Goal: Information Seeking & Learning: Learn about a topic

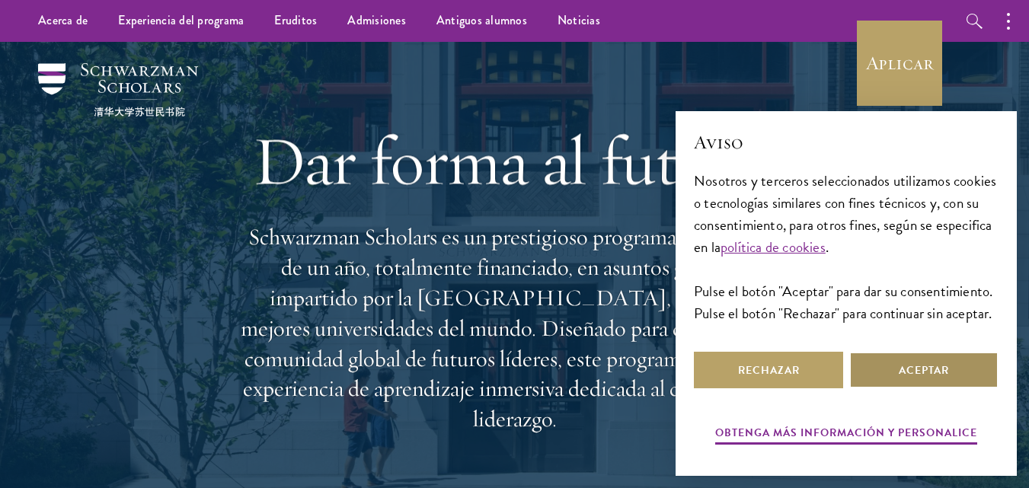
click at [930, 371] on font "Aceptar" at bounding box center [923, 370] width 50 height 16
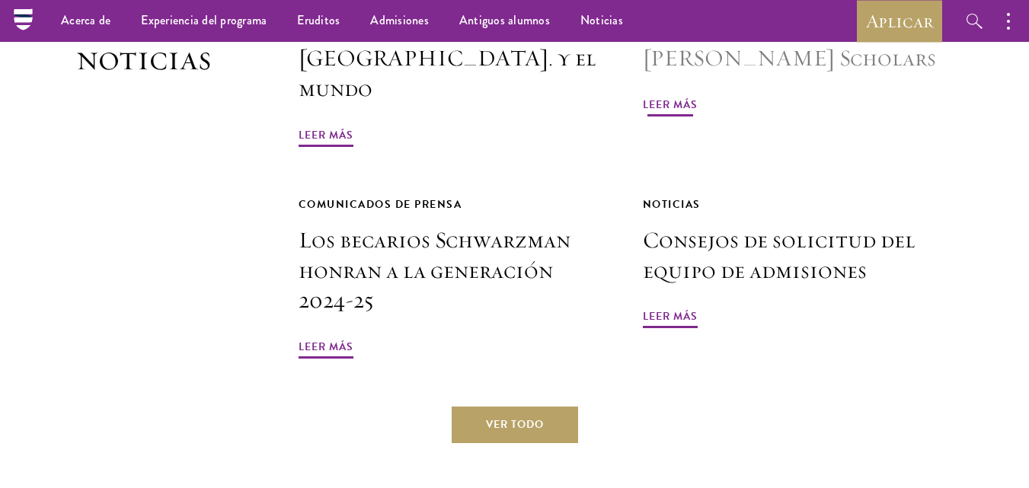
scroll to position [3578, 0]
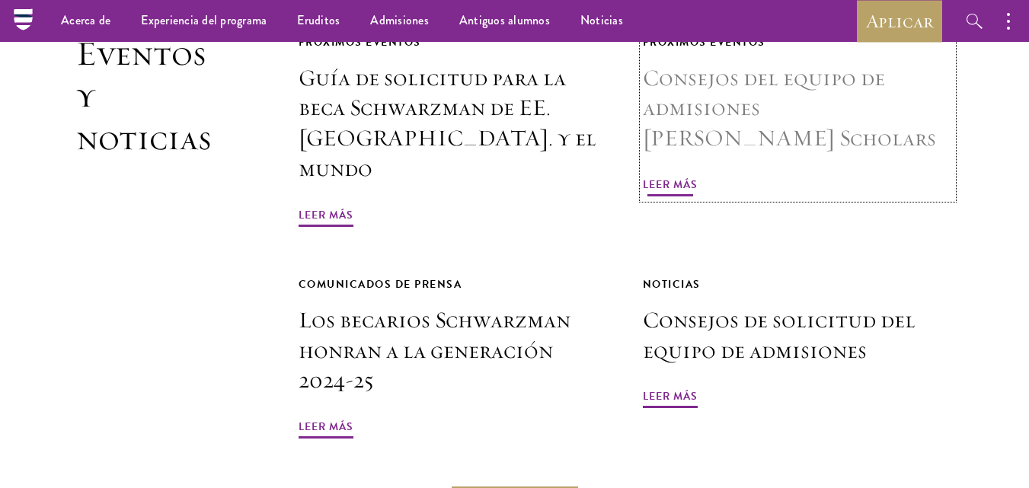
click at [651, 191] on font "Leer más" at bounding box center [670, 185] width 55 height 16
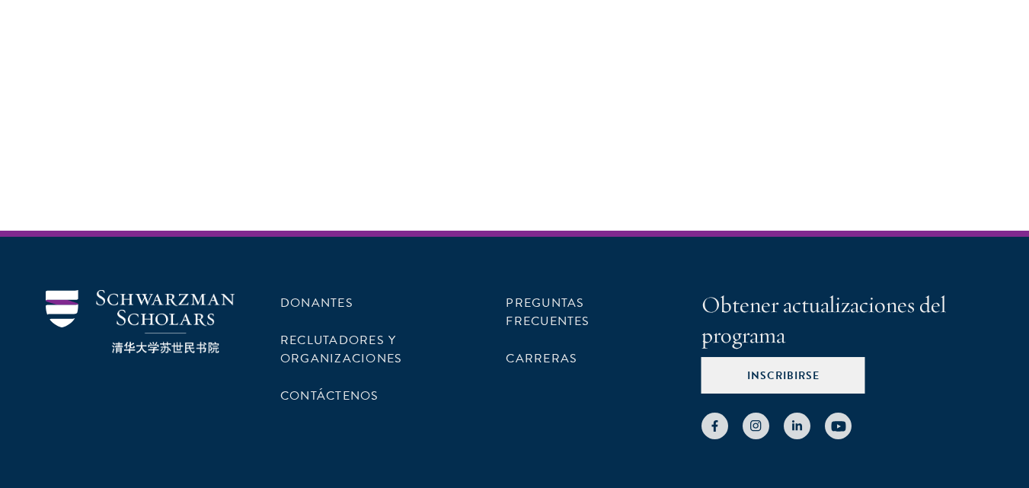
scroll to position [1389, 0]
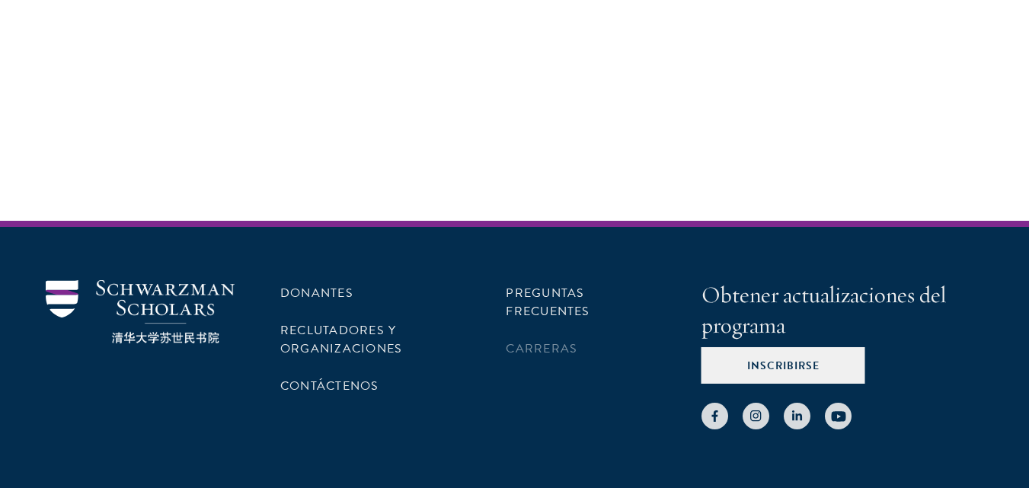
click at [533, 336] on li "Carreras" at bounding box center [580, 349] width 149 height 26
click at [530, 340] on font "Carreras" at bounding box center [542, 349] width 72 height 18
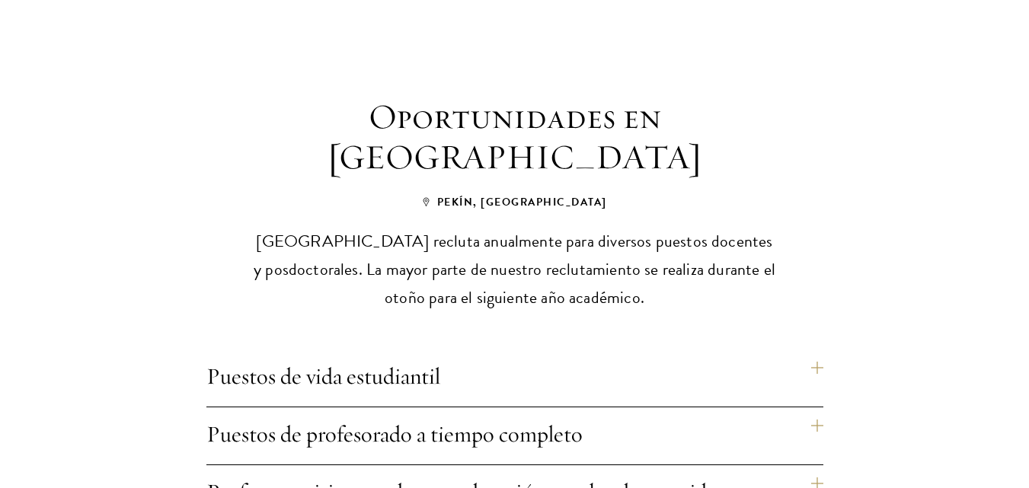
scroll to position [1142, 0]
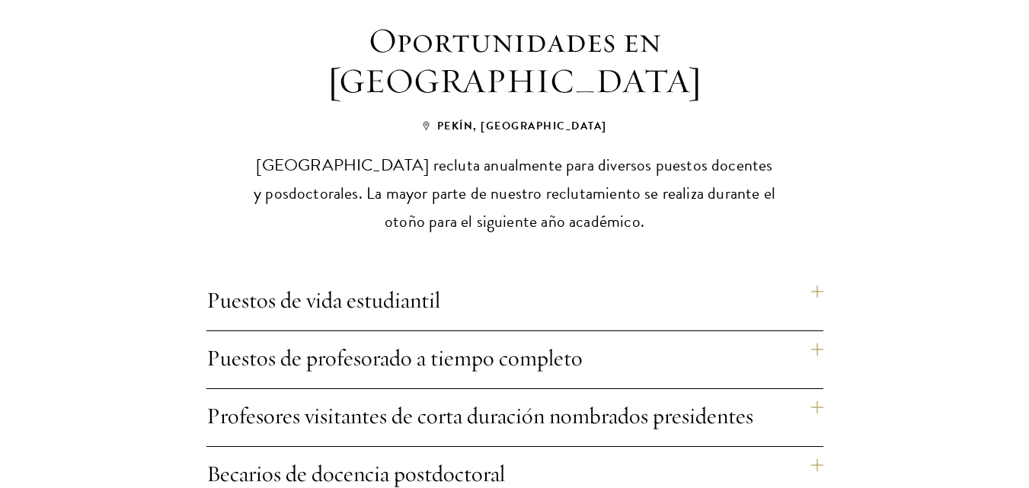
click at [813, 273] on h4 "Puestos de vida estudiantil" at bounding box center [514, 301] width 617 height 57
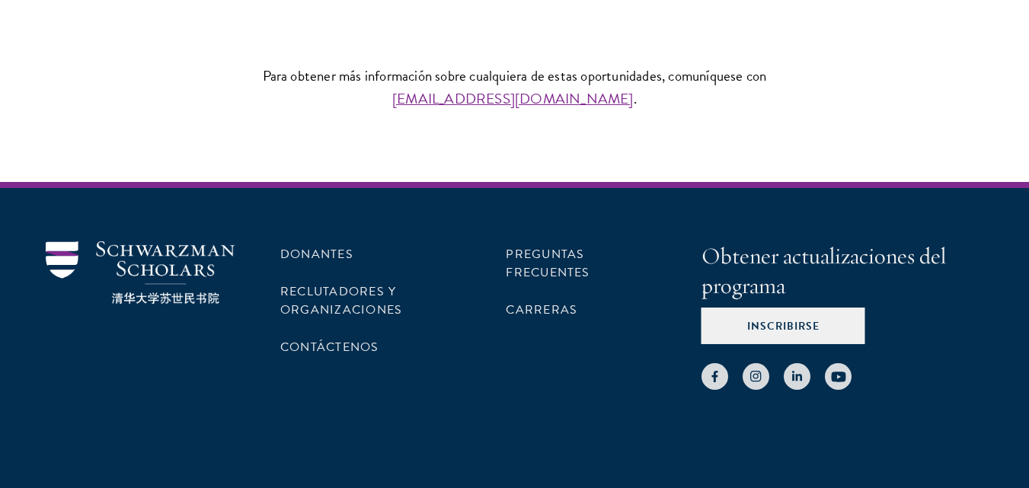
scroll to position [1794, 0]
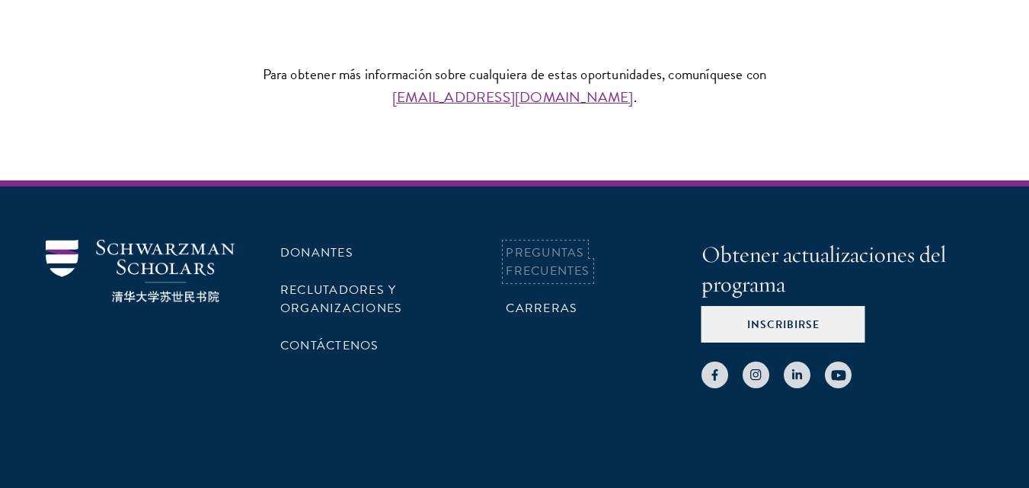
click at [531, 244] on font "Preguntas frecuentes" at bounding box center [548, 262] width 84 height 37
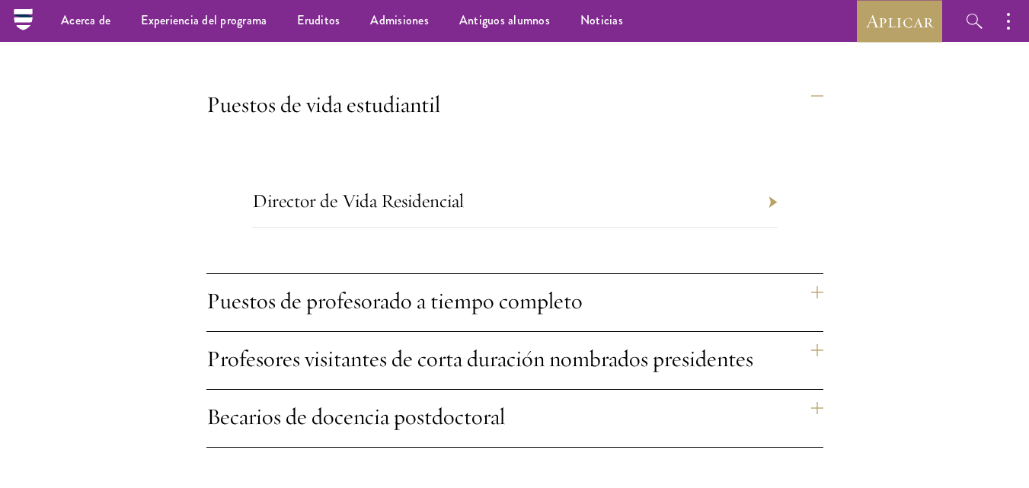
scroll to position [1185, 0]
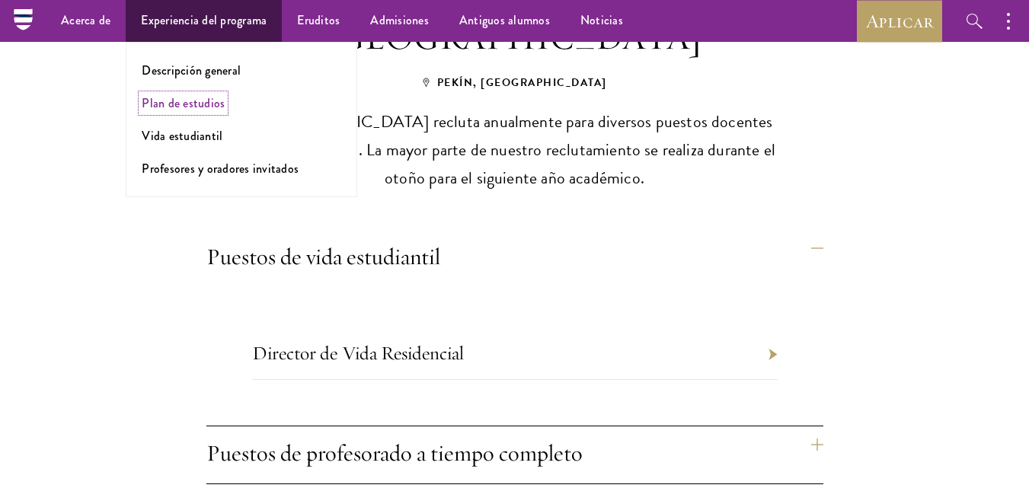
click at [180, 107] on font "Plan de estudios" at bounding box center [183, 103] width 83 height 18
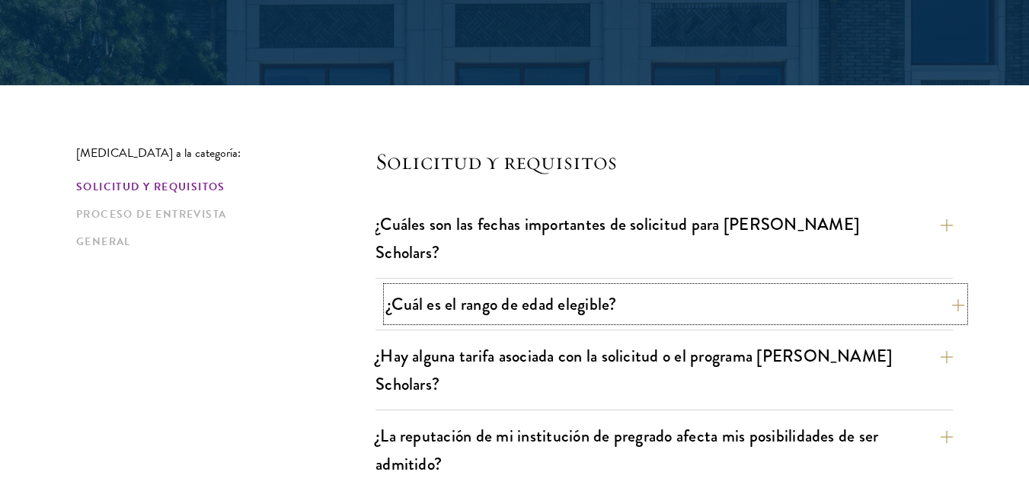
click at [518, 292] on font "¿Cuál es el rango de edad elegible?" at bounding box center [501, 304] width 229 height 25
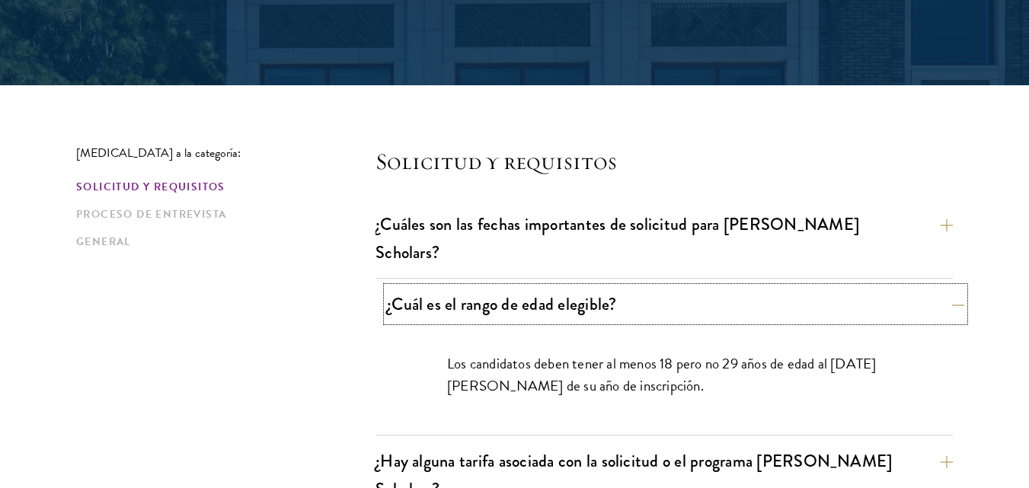
click at [518, 292] on font "¿Cuál es el rango de edad elegible?" at bounding box center [501, 304] width 229 height 25
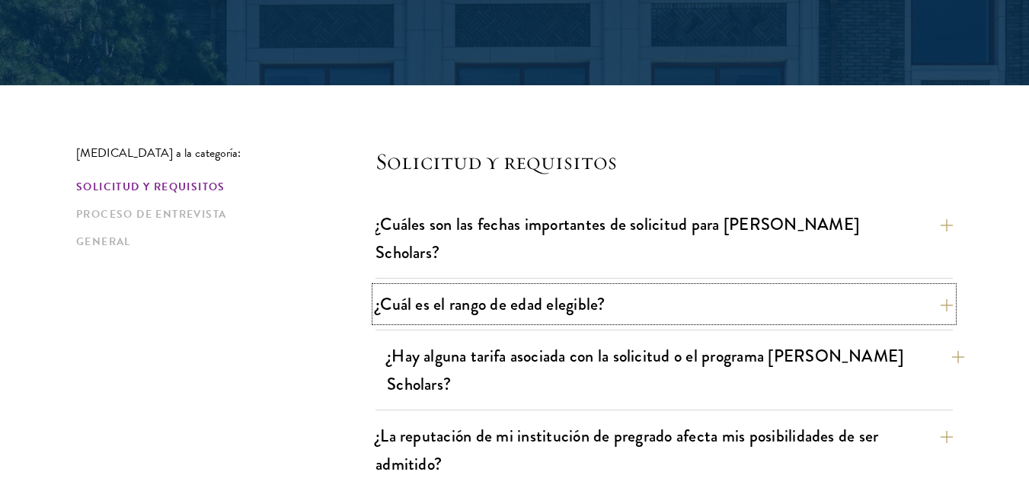
scroll to position [381, 0]
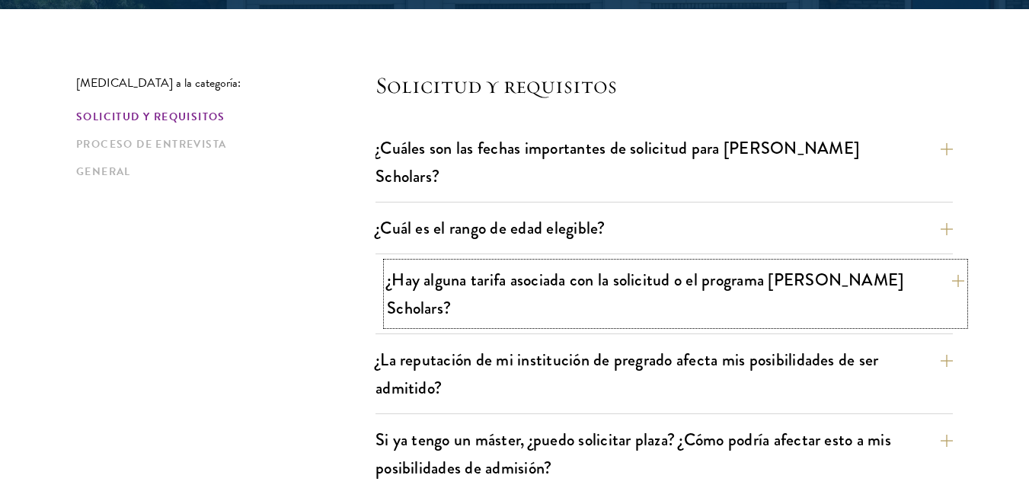
click at [472, 267] on font "¿Hay alguna tarifa asociada con la solicitud o el programa Schwarzman Scholars?" at bounding box center [645, 293] width 516 height 53
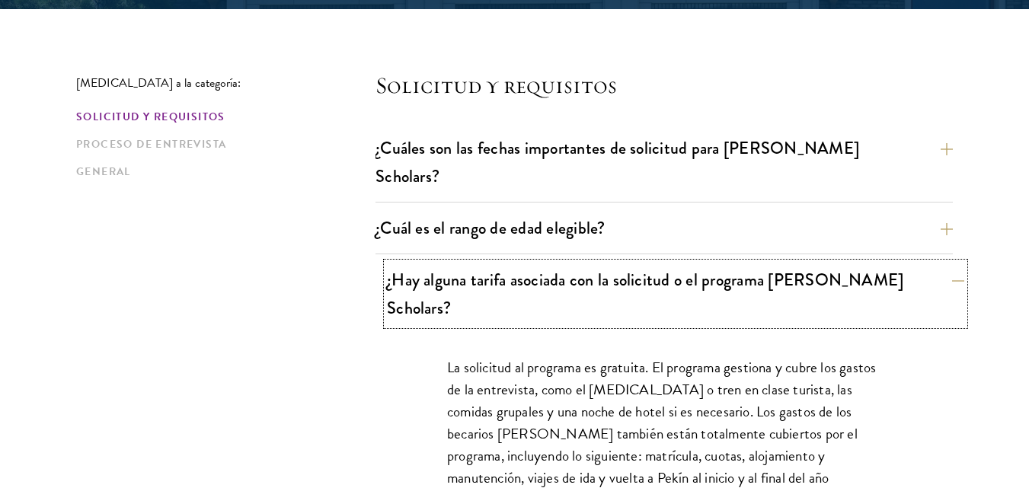
scroll to position [457, 0]
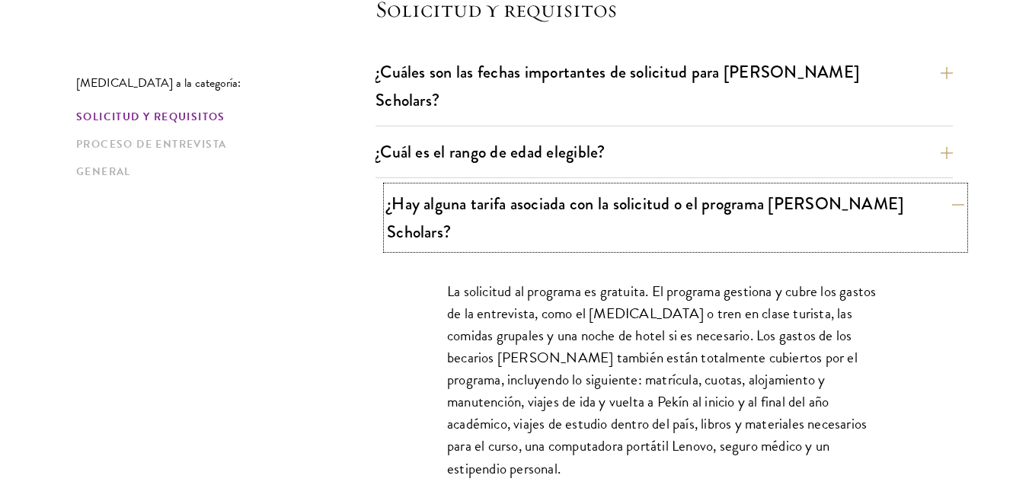
click at [571, 191] on font "¿Hay alguna tarifa asociada con la solicitud o el programa Schwarzman Scholars?" at bounding box center [645, 217] width 516 height 53
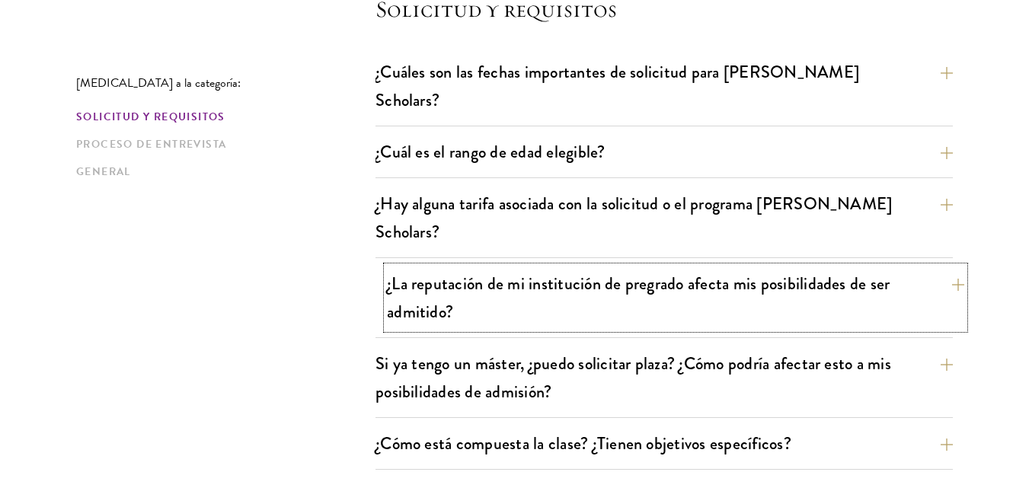
click at [503, 266] on button "¿La reputación de mi institución de pregrado afecta mis posibilidades de ser ad…" at bounding box center [675, 297] width 577 height 62
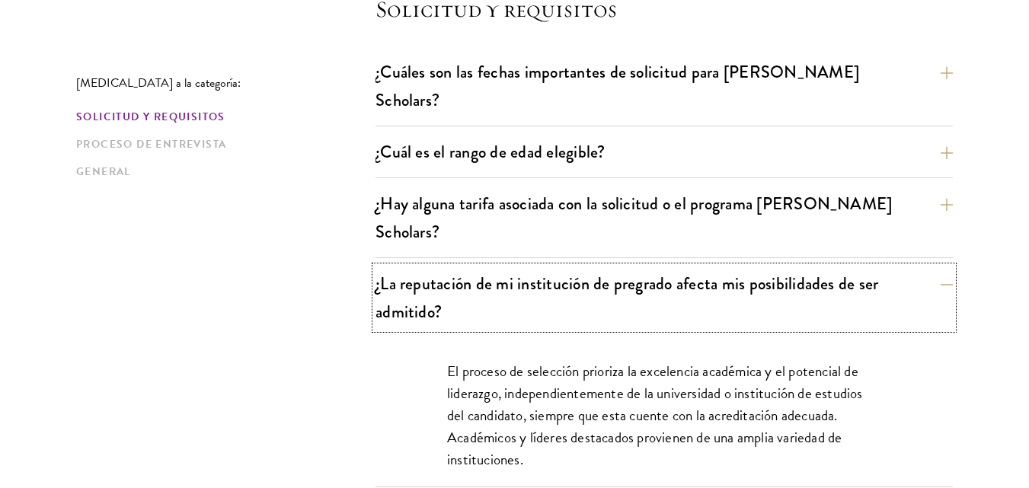
scroll to position [533, 0]
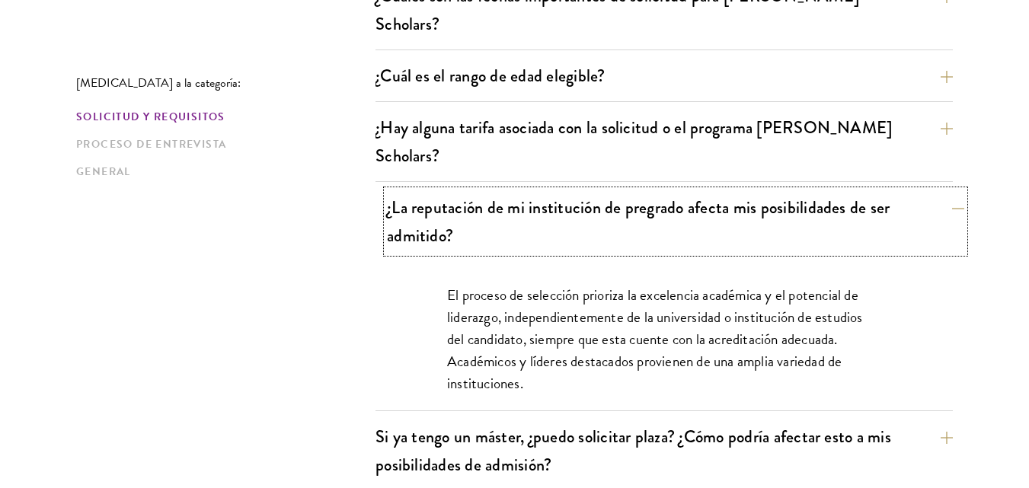
click at [515, 190] on button "¿La reputación de mi institución de pregrado afecta mis posibilidades de ser ad…" at bounding box center [675, 221] width 577 height 62
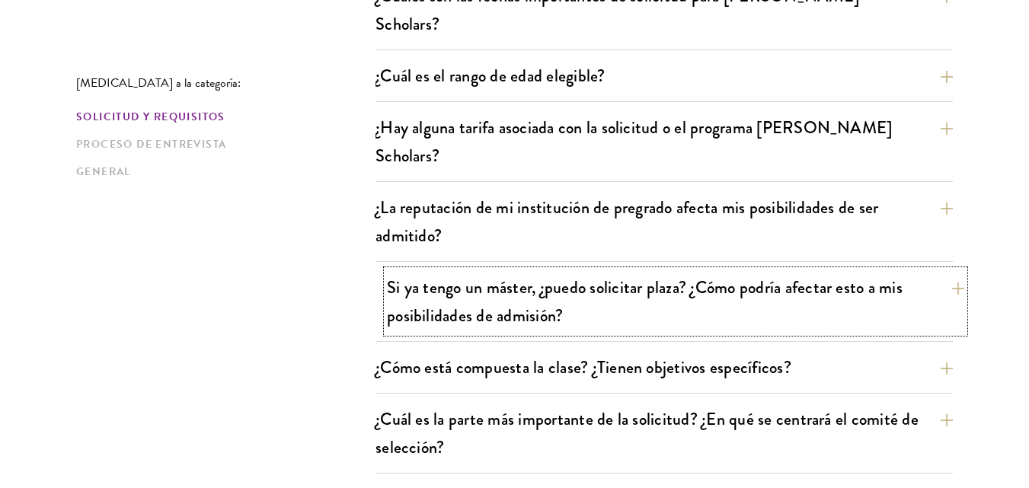
click at [413, 275] on font "Si ya tengo un máster, ¿puedo solicitar plaza? ¿Cómo podría afectar esto a mis …" at bounding box center [644, 301] width 515 height 53
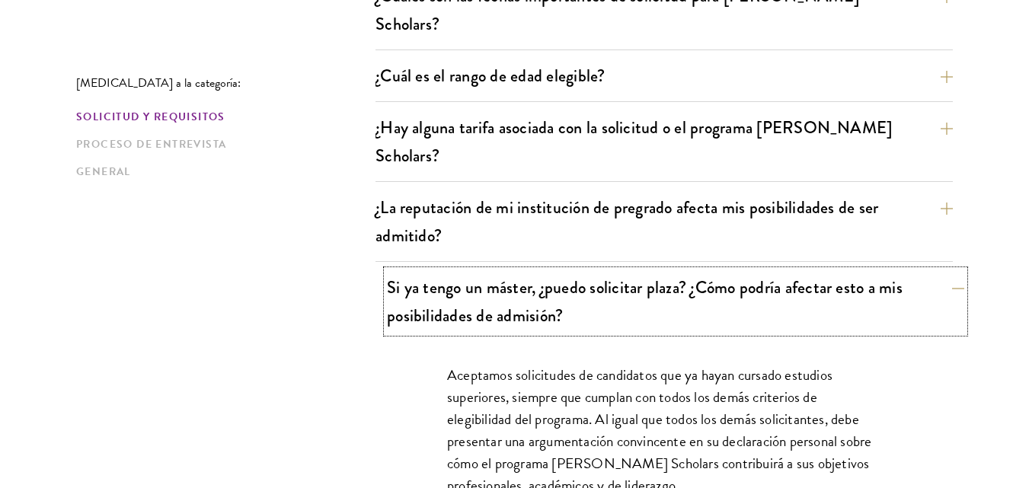
click at [479, 275] on font "Si ya tengo un máster, ¿puedo solicitar plaza? ¿Cómo podría afectar esto a mis …" at bounding box center [644, 301] width 515 height 53
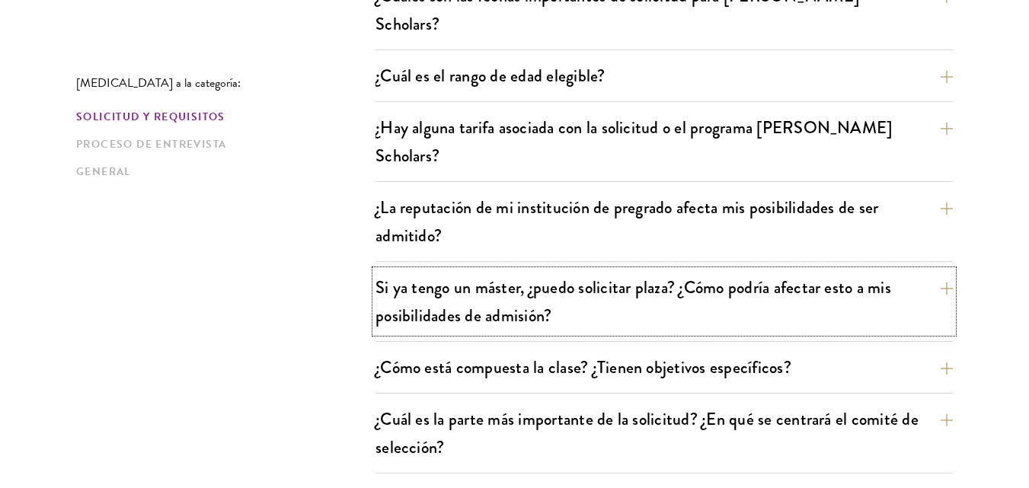
scroll to position [609, 0]
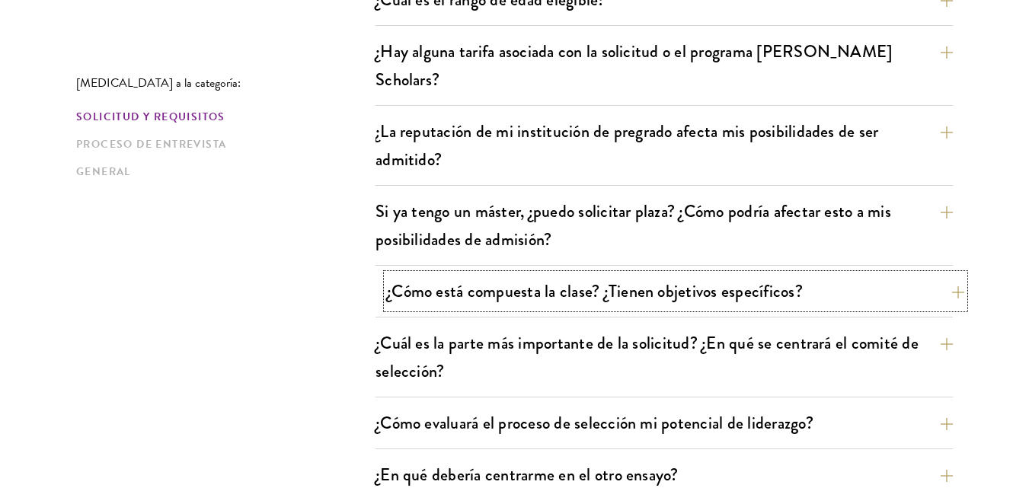
click at [394, 274] on button "¿Cómo está compuesta la clase? ¿Tienen objetivos específicos?" at bounding box center [675, 291] width 577 height 34
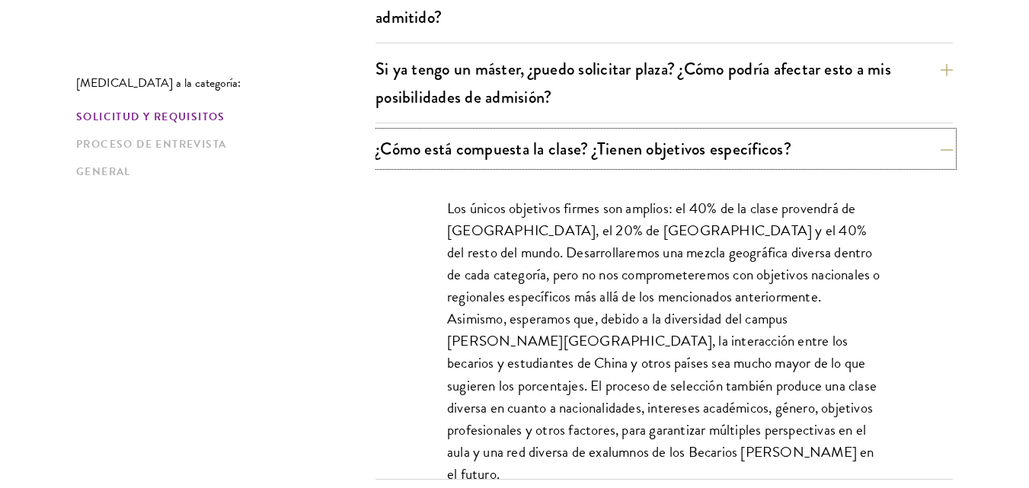
scroll to position [761, 0]
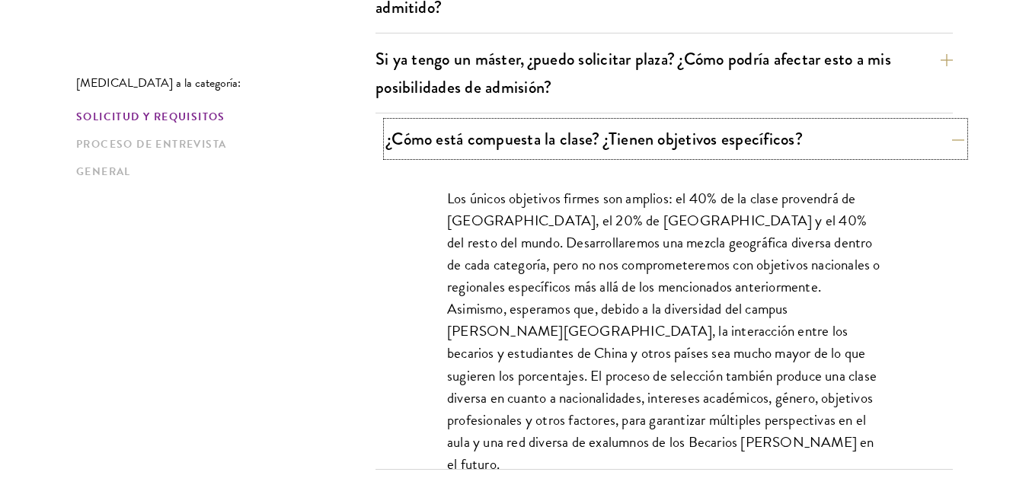
click at [565, 126] on font "¿Cómo está compuesta la clase? ¿Tienen objetivos específicos?" at bounding box center [595, 138] width 416 height 25
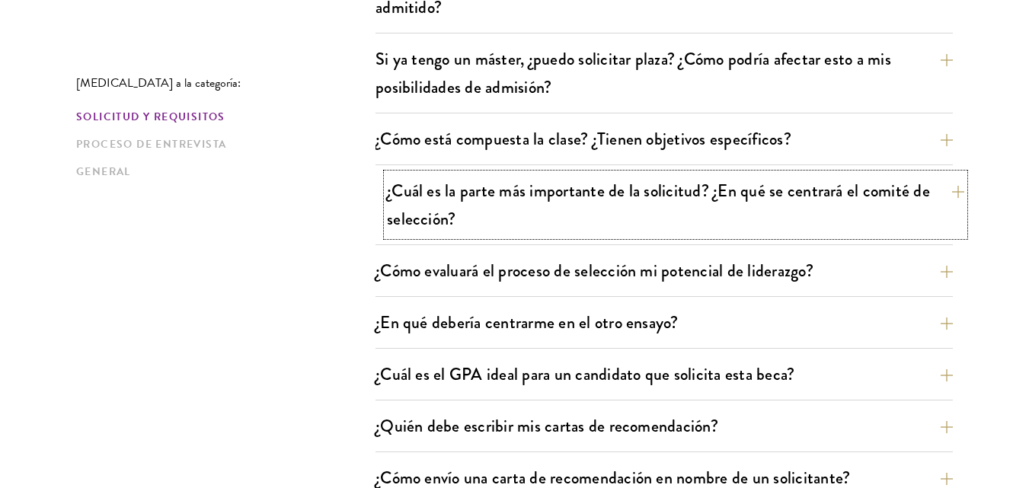
click at [458, 178] on font "¿Cuál es la parte más importante de la solicitud? ¿En qué se centrará el comité…" at bounding box center [658, 204] width 543 height 53
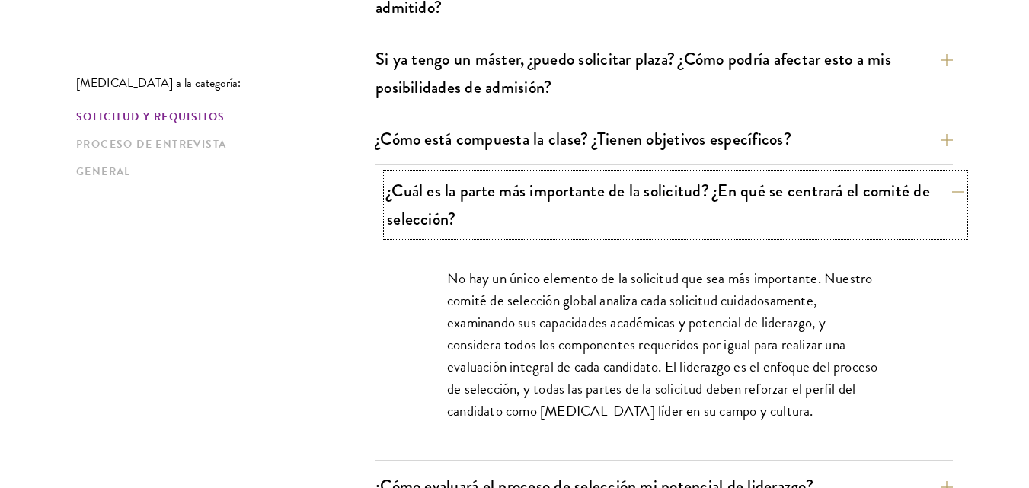
click at [590, 174] on button "¿Cuál es la parte más importante de la solicitud? ¿En qué se centrará el comité…" at bounding box center [675, 205] width 577 height 62
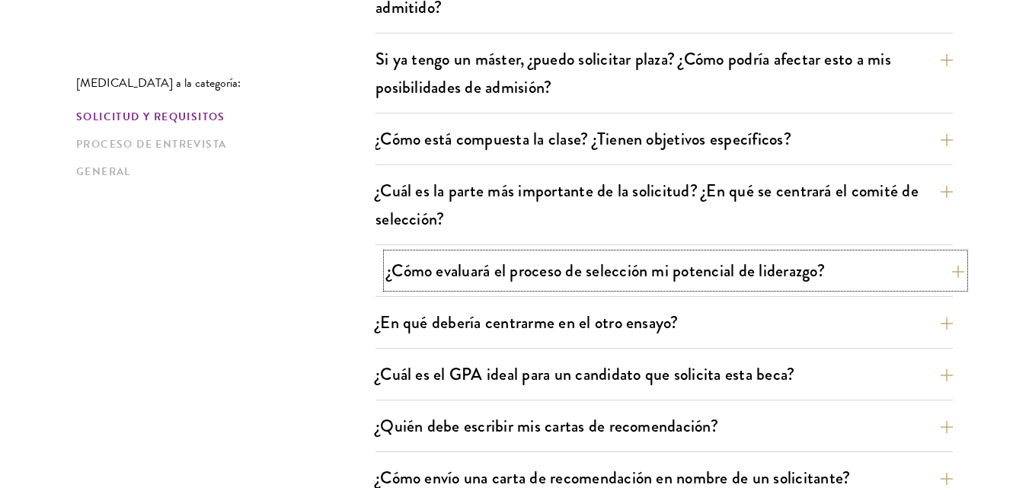
click at [451, 254] on button "¿Cómo evaluará el proceso de selección mi potencial de liderazgo?" at bounding box center [675, 271] width 577 height 34
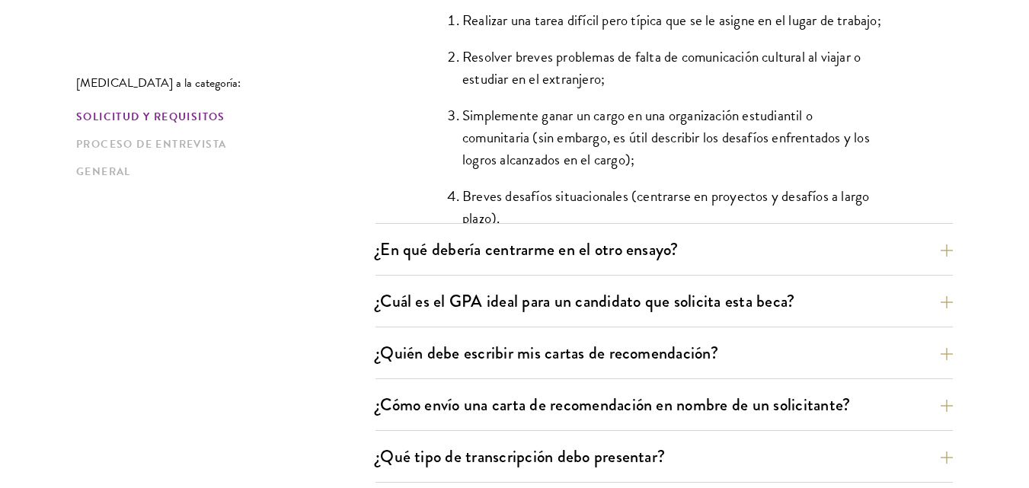
scroll to position [1675, 0]
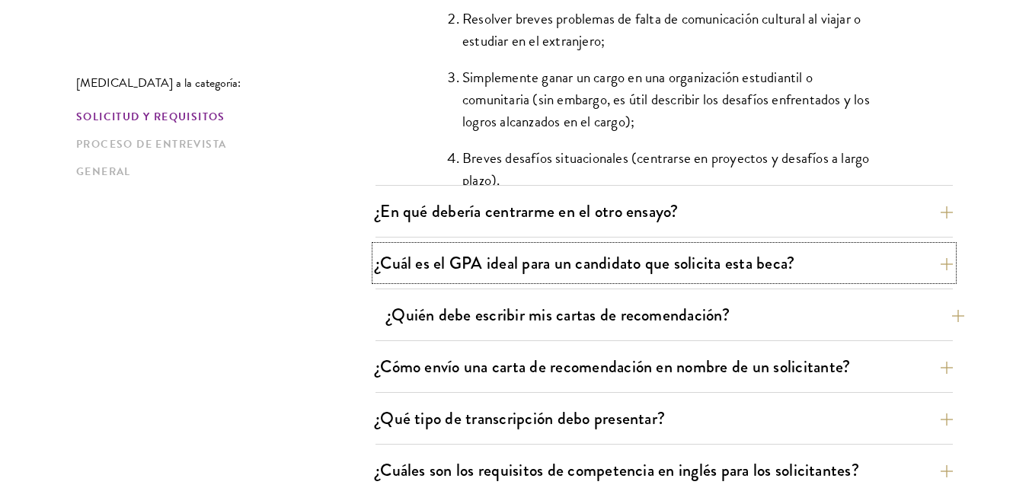
click at [448, 250] on font "¿Cuál es el GPA ideal para un candidato que solicita esta beca?" at bounding box center [584, 262] width 419 height 25
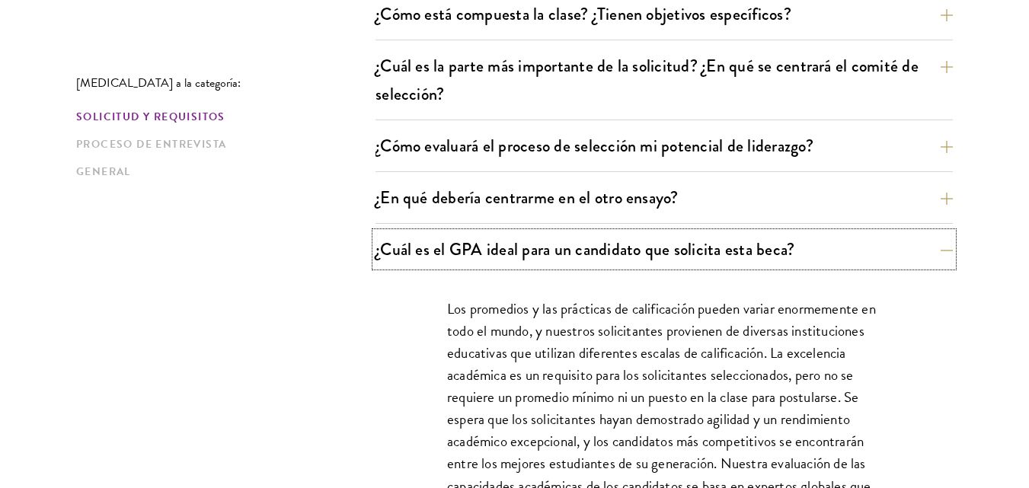
scroll to position [914, 0]
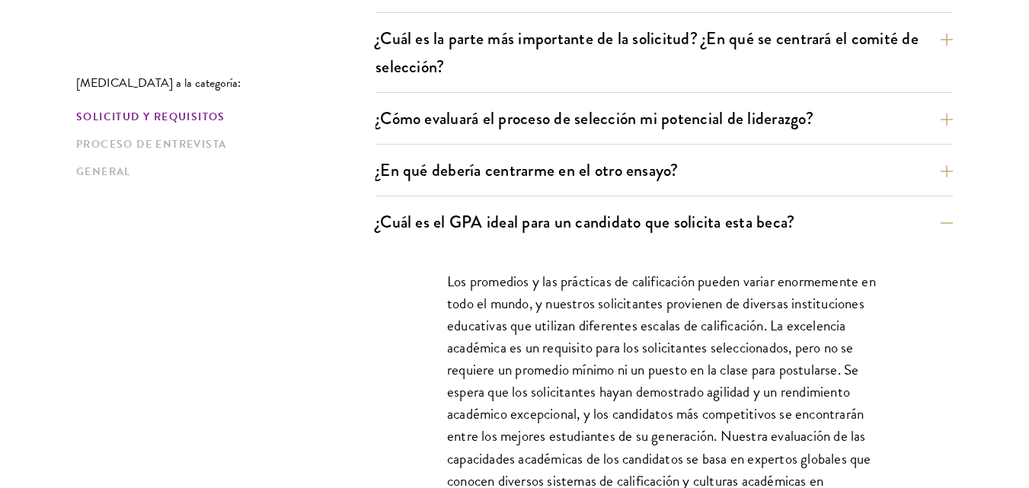
click at [492, 205] on div "¿Cuál es el GPA ideal para un candidato que solicita esta beca? Los promedios y…" at bounding box center [663, 357] width 577 height 304
click at [486, 209] on font "¿Cuál es el GPA ideal para un candidato que solicita esta beca?" at bounding box center [596, 221] width 419 height 25
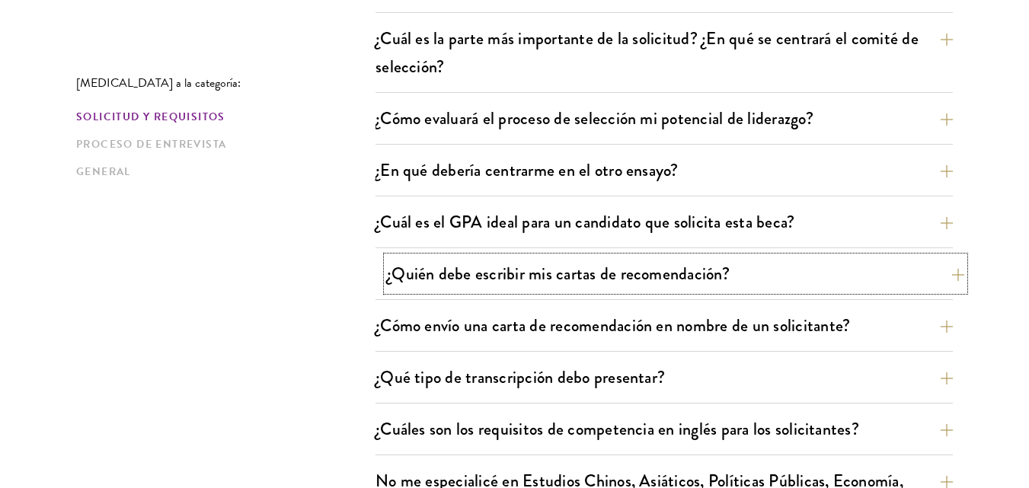
click at [451, 261] on font "¿Quién debe escribir mis cartas de recomendación?" at bounding box center [558, 273] width 343 height 25
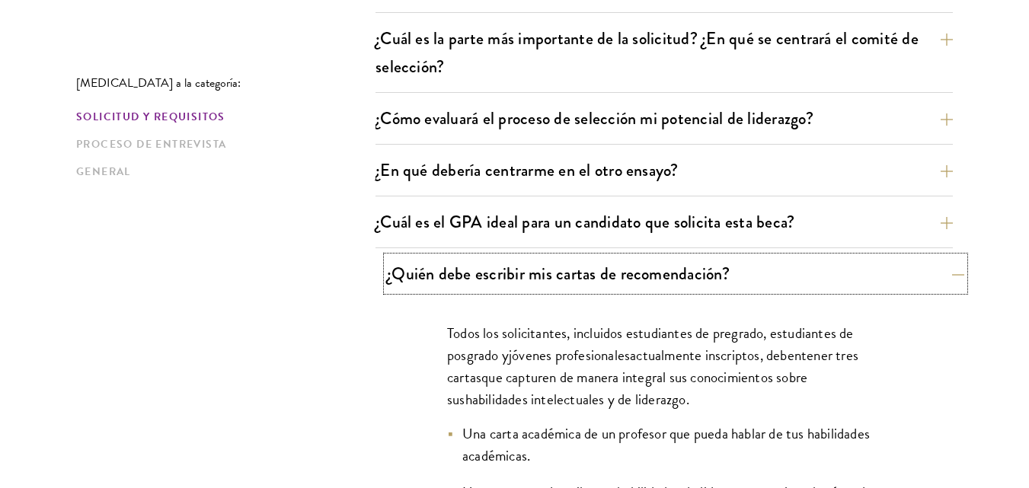
click at [451, 261] on font "¿Quién debe escribir mis cartas de recomendación?" at bounding box center [558, 273] width 343 height 25
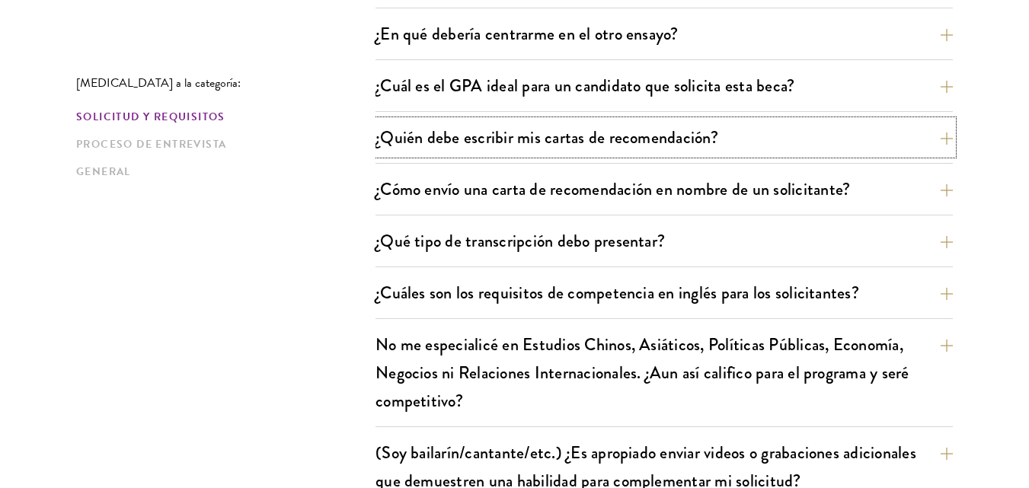
scroll to position [1066, 0]
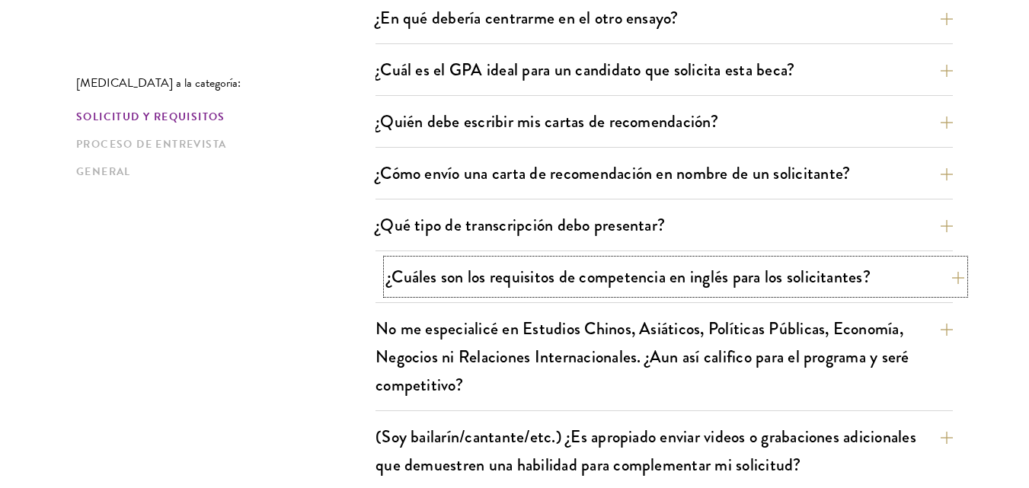
click at [483, 264] on font "¿Cuáles son los requisitos de competencia en inglés para los solicitantes?" at bounding box center [628, 276] width 483 height 25
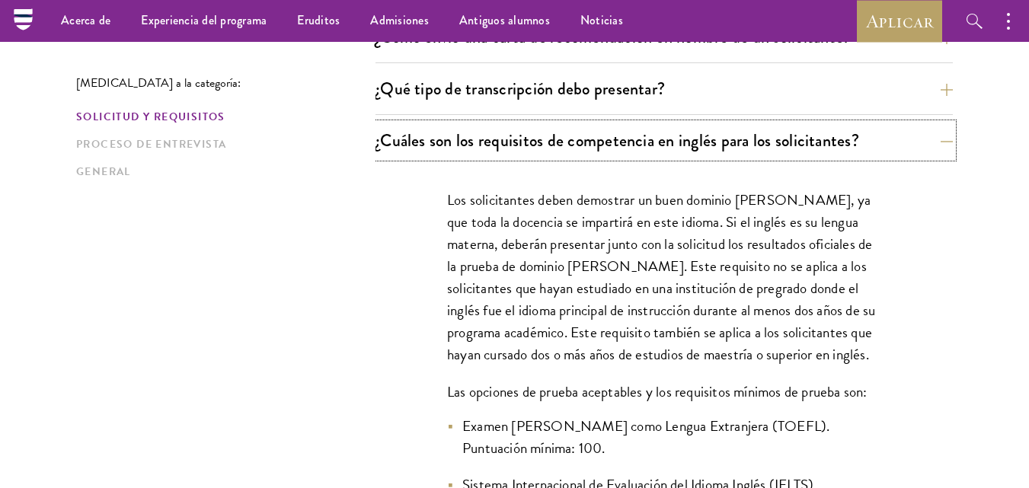
scroll to position [1142, 0]
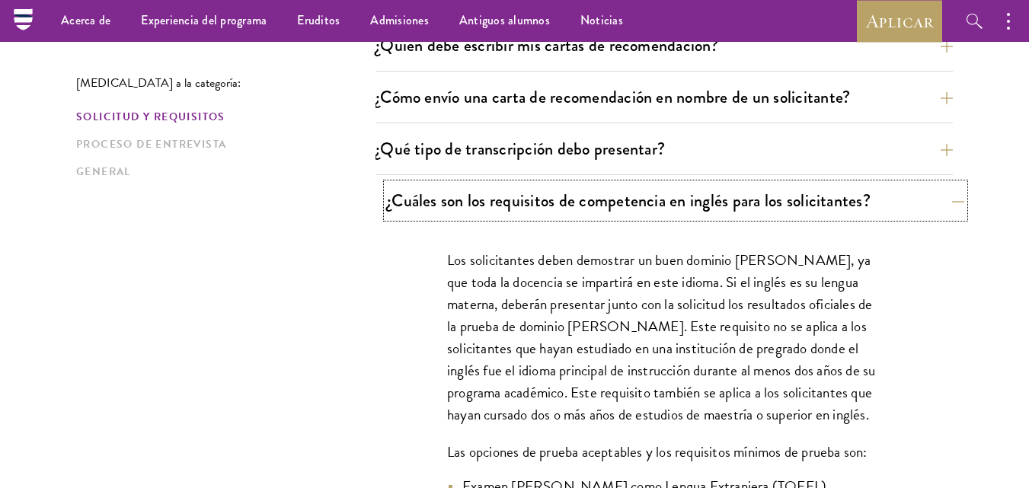
click at [512, 183] on button "¿Cuáles son los requisitos de competencia en inglés para los solicitantes?" at bounding box center [675, 200] width 577 height 34
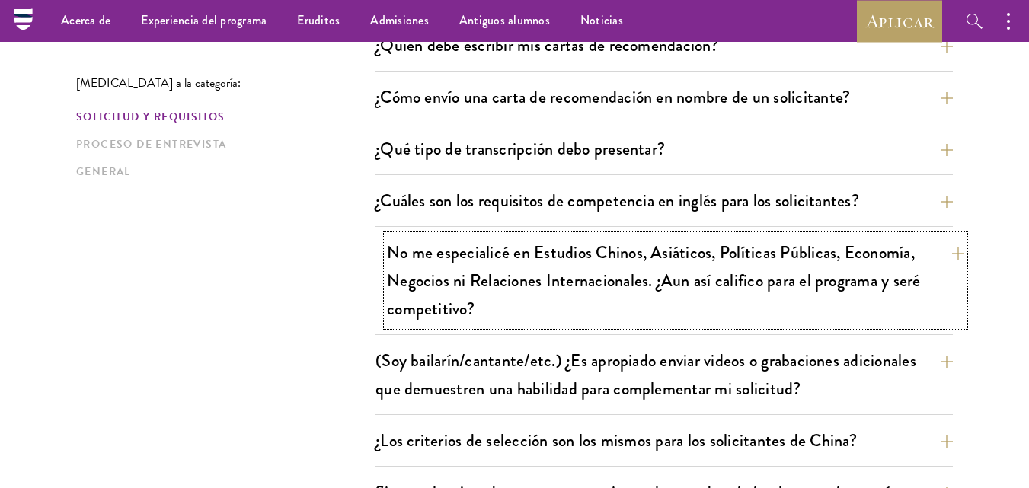
click at [429, 241] on font "No me especialicé en Estudios Chinos, Asiáticos, Políticas Públicas, Economía, …" at bounding box center [654, 280] width 534 height 81
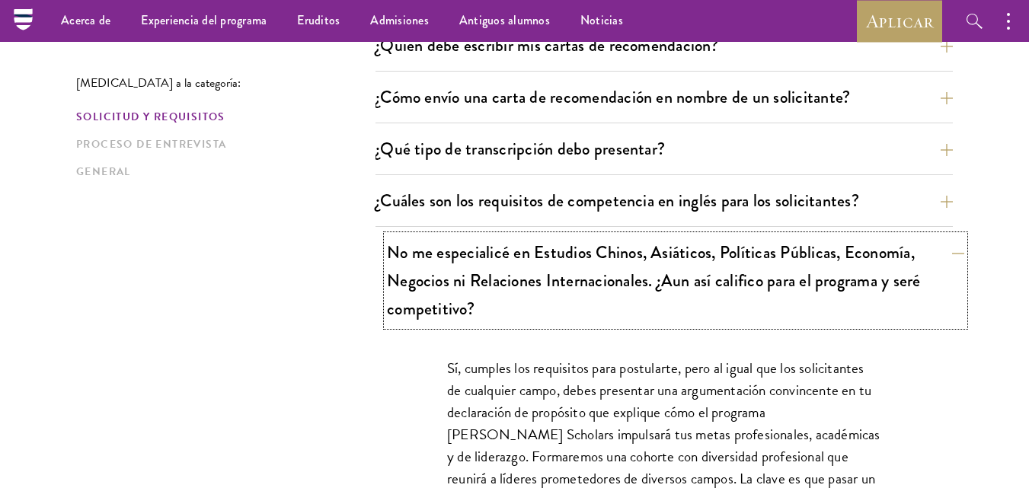
click at [429, 241] on font "No me especialicé en Estudios Chinos, Asiáticos, Políticas Públicas, Economía, …" at bounding box center [654, 280] width 534 height 81
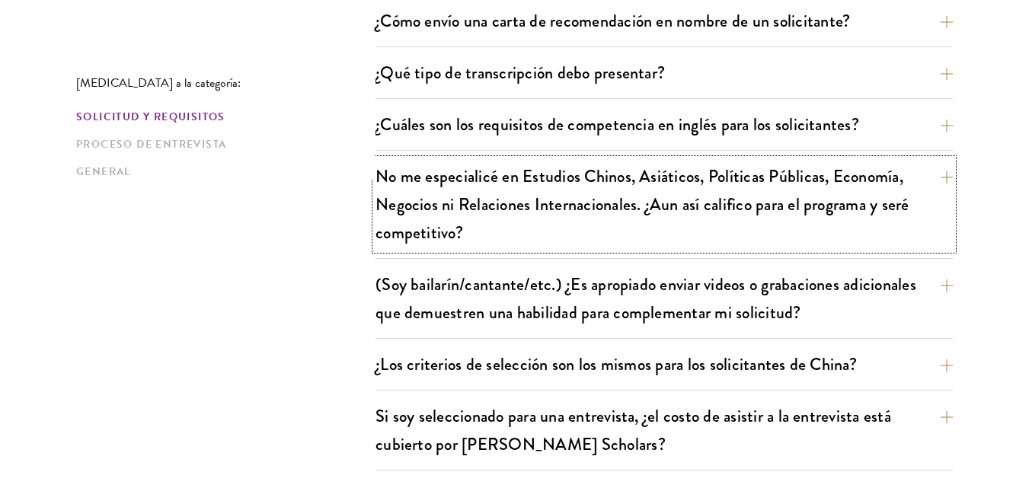
scroll to position [1294, 0]
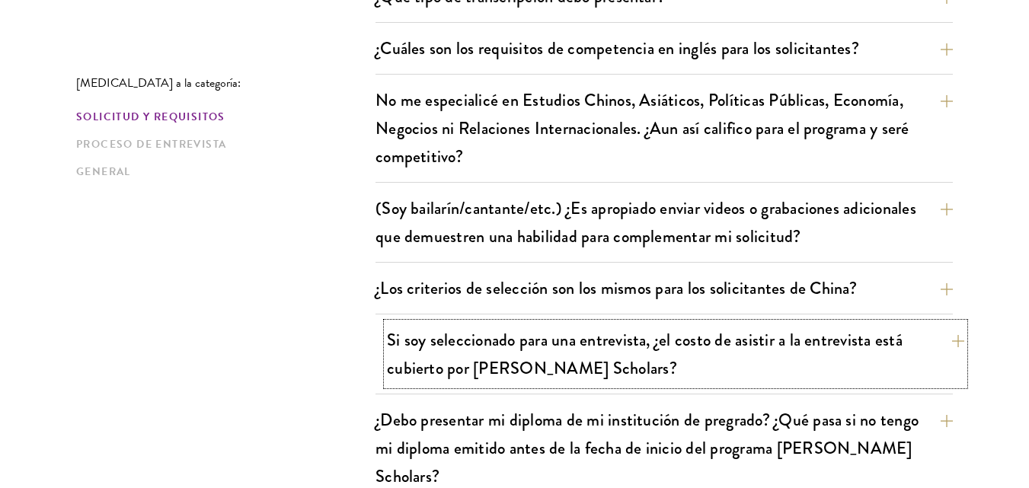
click at [472, 327] on font "Si soy seleccionado para una entrevista, ¿el costo de asistir a la entrevista e…" at bounding box center [644, 353] width 515 height 53
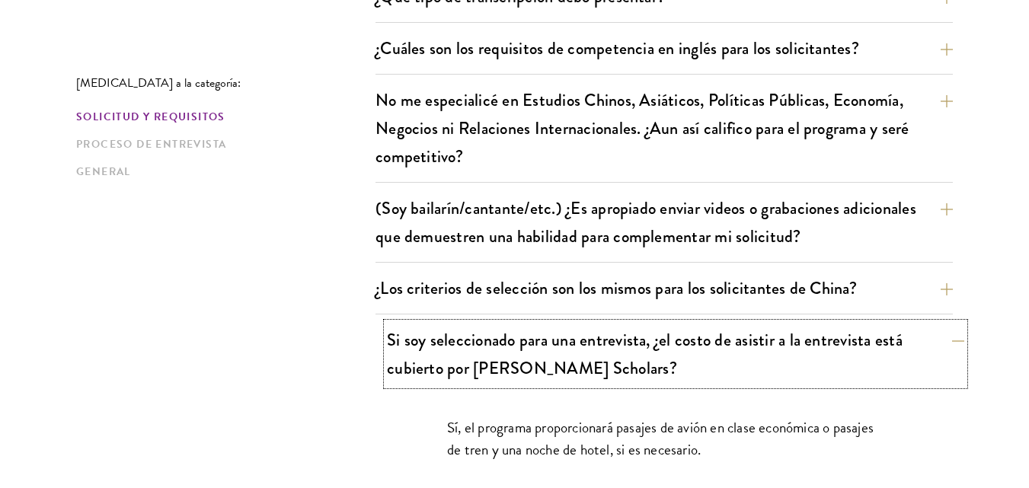
click at [476, 327] on font "Si soy seleccionado para una entrevista, ¿el costo de asistir a la entrevista e…" at bounding box center [644, 353] width 515 height 53
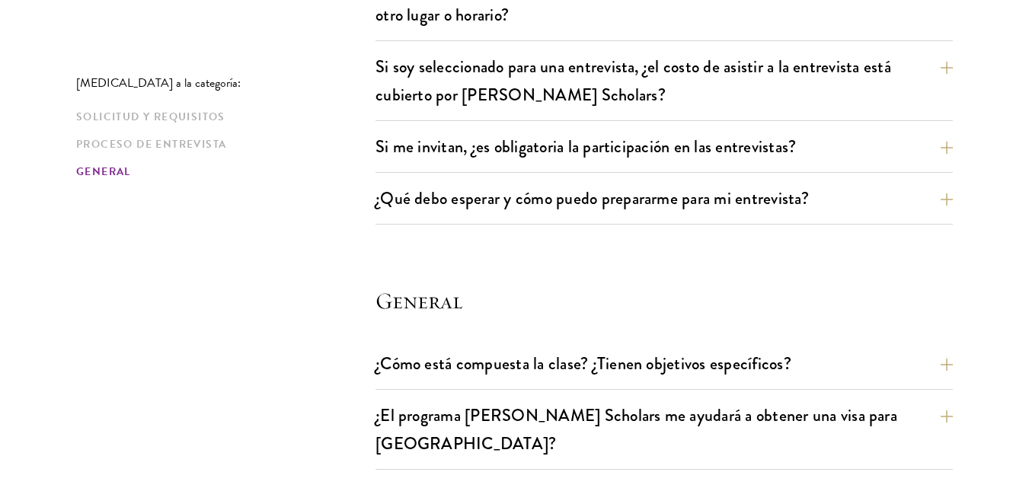
scroll to position [2056, 0]
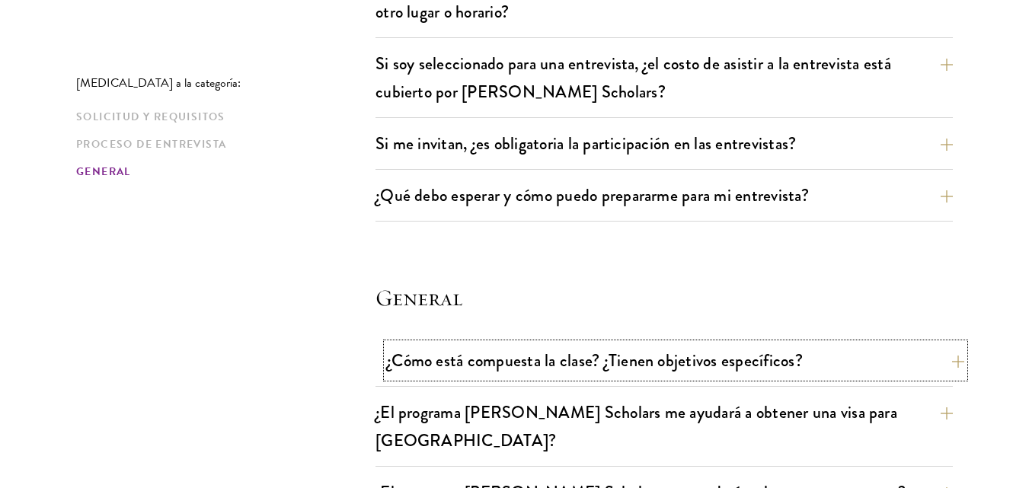
click at [556, 348] on font "¿Cómo está compuesta la clase? ¿Tienen objetivos específicos?" at bounding box center [595, 360] width 416 height 25
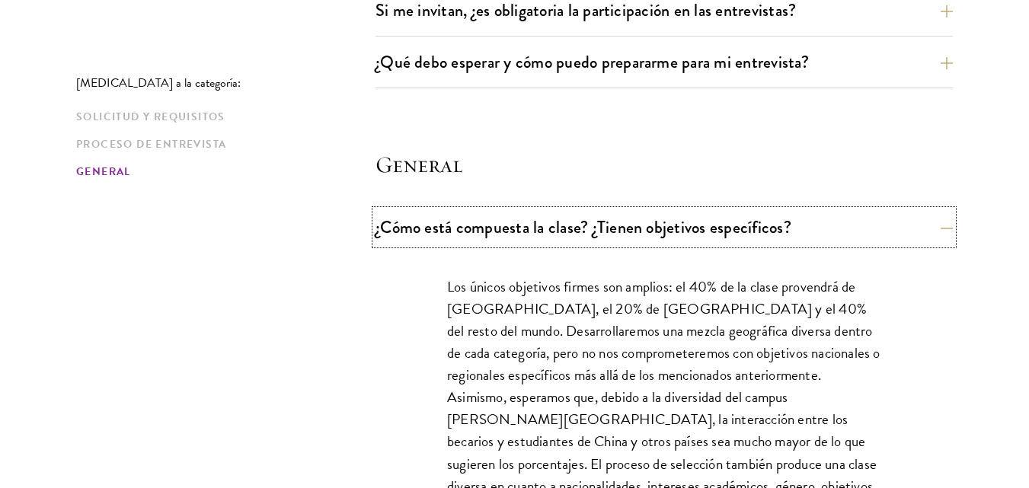
scroll to position [2284, 0]
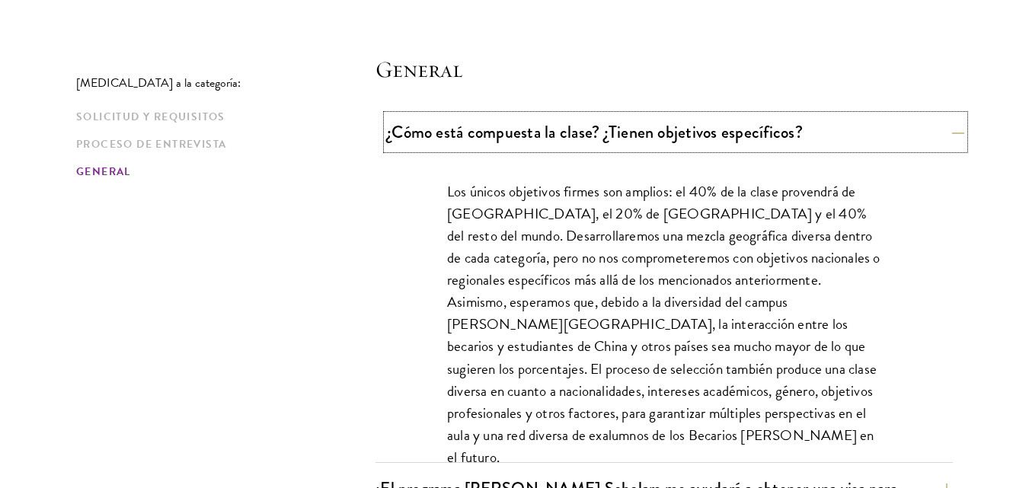
click at [683, 120] on font "¿Cómo está compuesta la clase? ¿Tienen objetivos específicos?" at bounding box center [595, 132] width 416 height 25
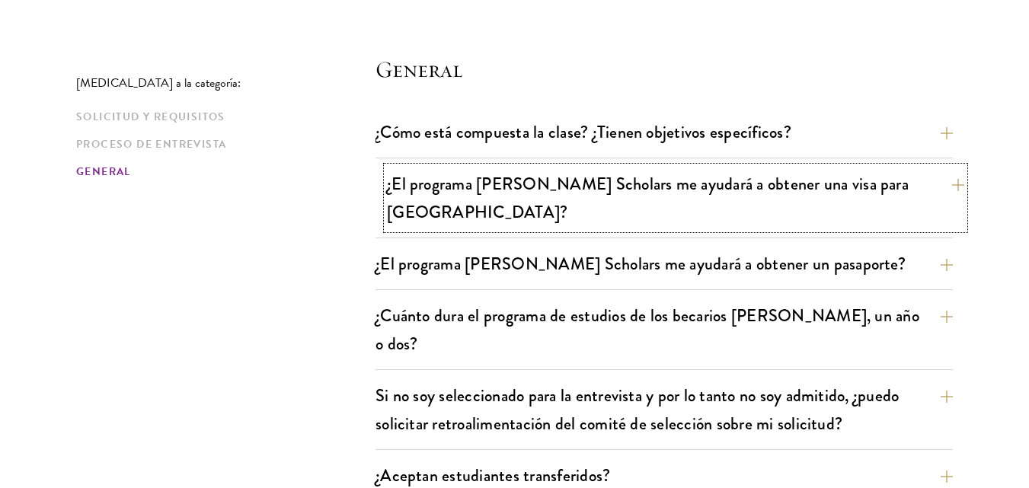
click at [630, 171] on font "¿El programa Schwarzman Scholars me ayudará a obtener una visa para China?" at bounding box center [647, 197] width 521 height 53
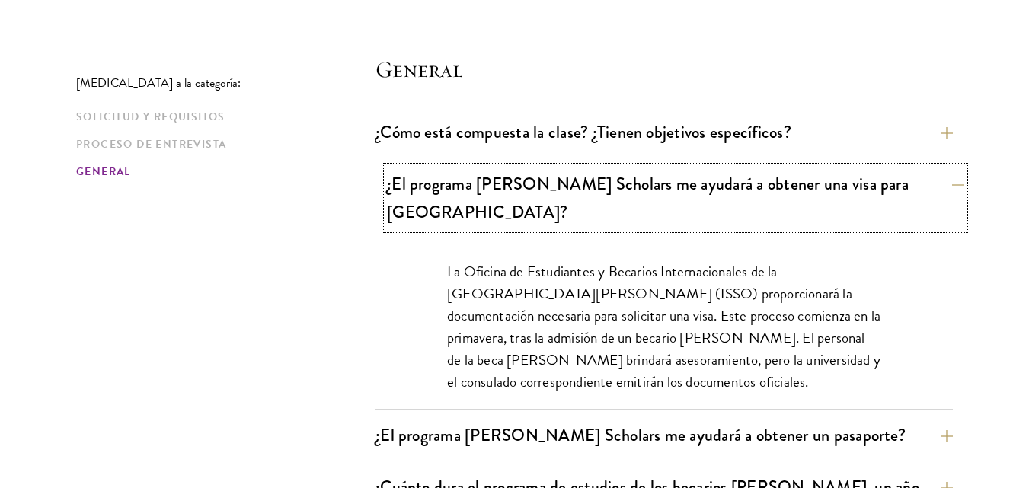
click at [630, 171] on font "¿El programa Schwarzman Scholars me ayudará a obtener una visa para China?" at bounding box center [647, 197] width 521 height 53
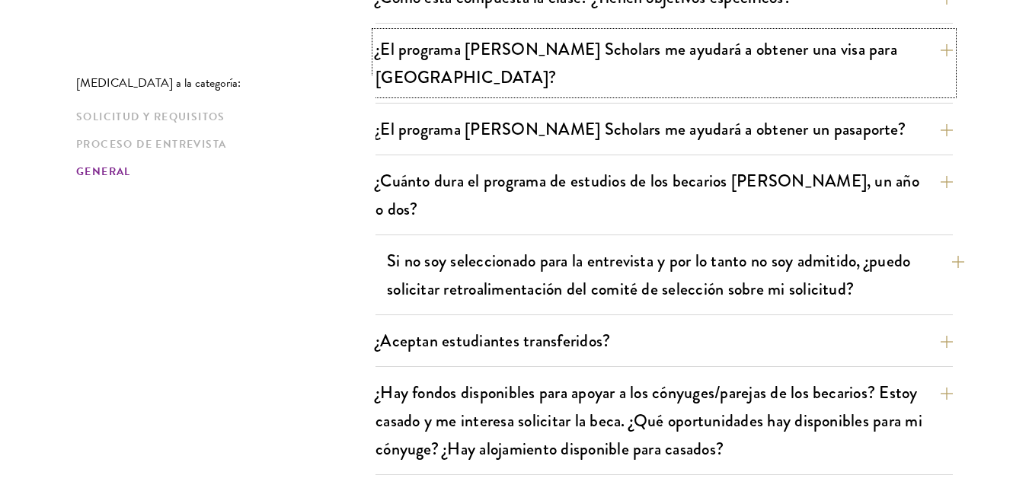
scroll to position [2436, 0]
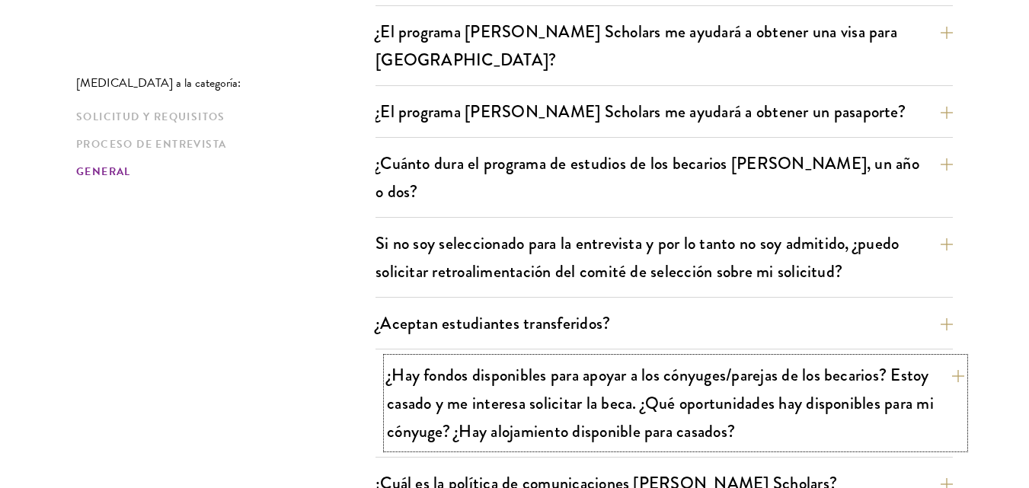
click at [551, 362] on font "¿Hay fondos disponibles para apoyar a los cónyuges/parejas de los becarios? Est…" at bounding box center [660, 402] width 547 height 81
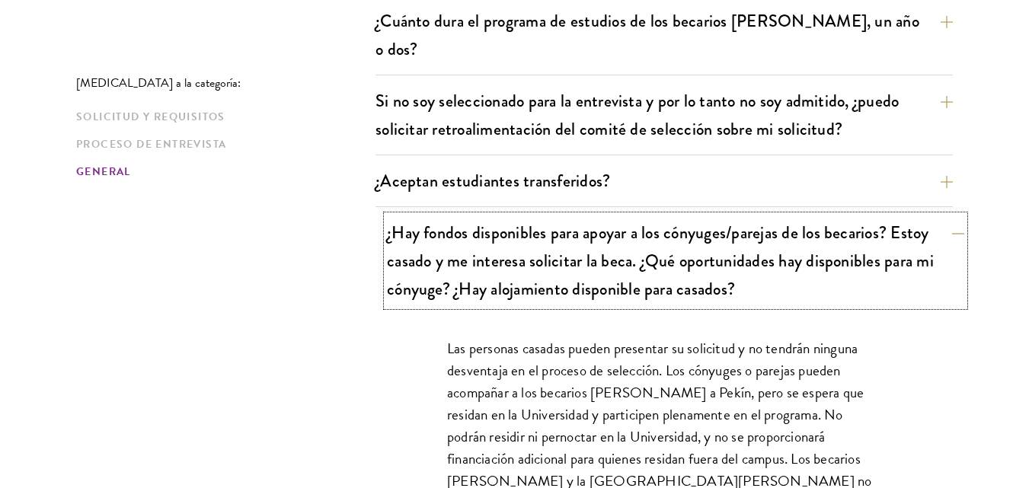
scroll to position [2588, 0]
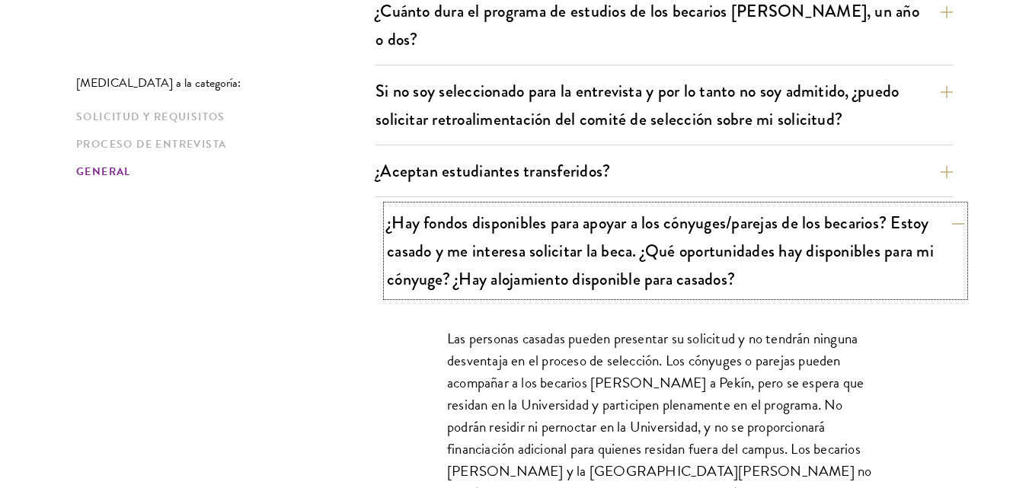
click at [595, 210] on font "¿Hay fondos disponibles para apoyar a los cónyuges/parejas de los becarios? Est…" at bounding box center [660, 250] width 547 height 81
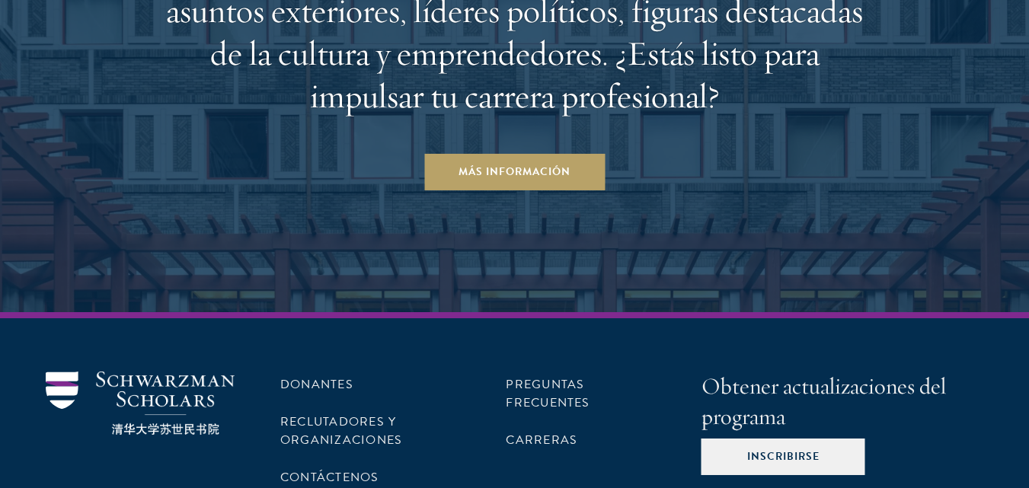
scroll to position [4285, 0]
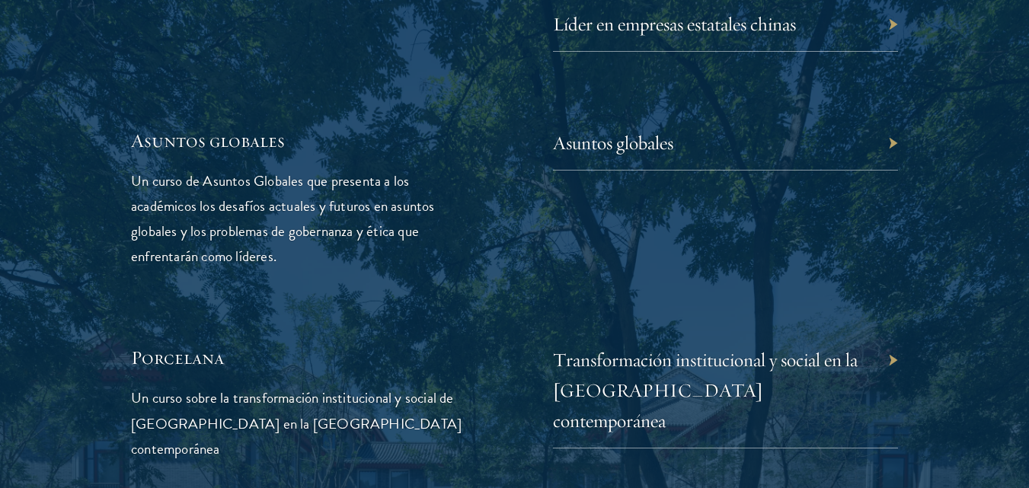
scroll to position [3730, 0]
